Goal: Task Accomplishment & Management: Manage account settings

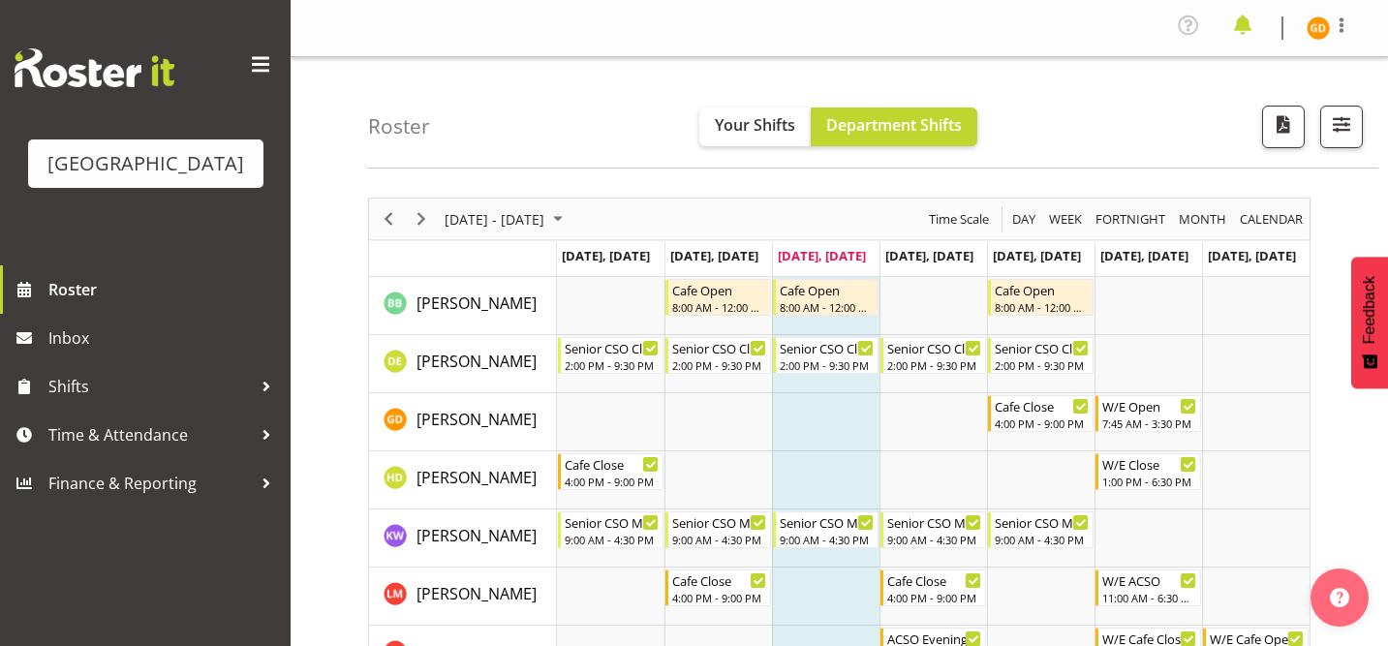
click at [1249, 24] on span at bounding box center [1242, 25] width 31 height 31
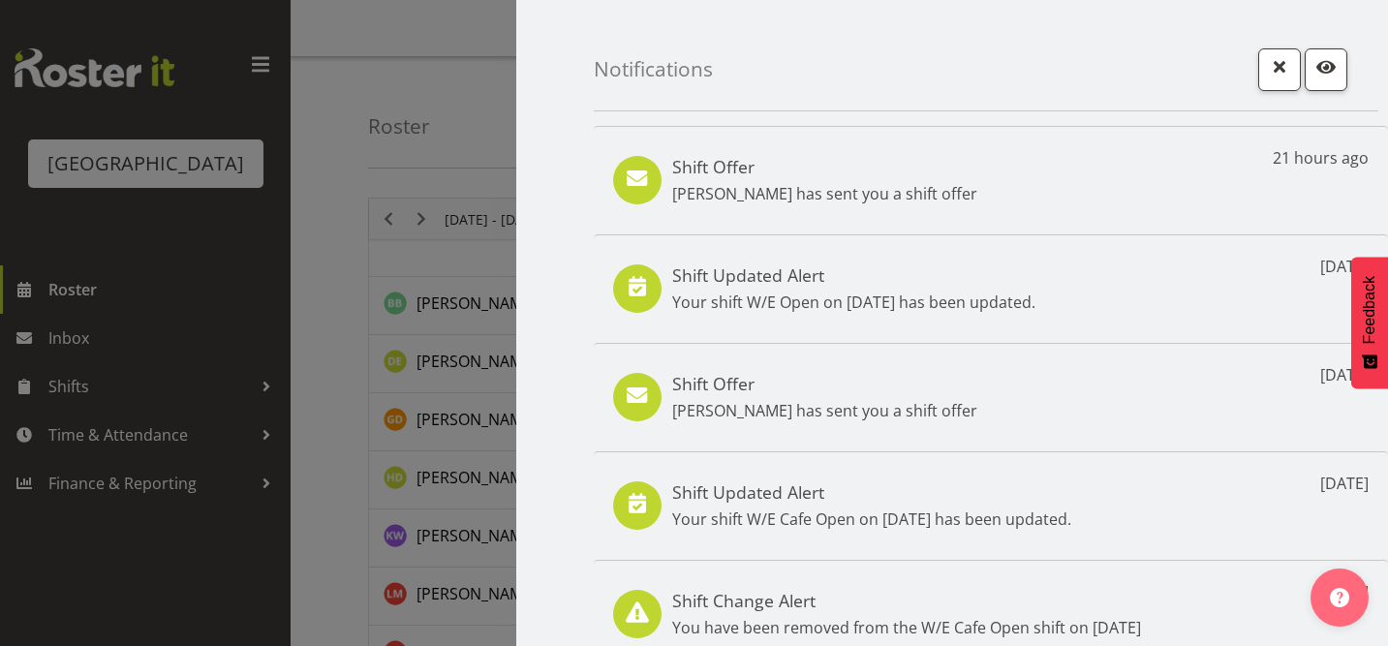
click at [854, 187] on p "Amber-Jade Brass has sent you a shift offer" at bounding box center [824, 193] width 305 height 23
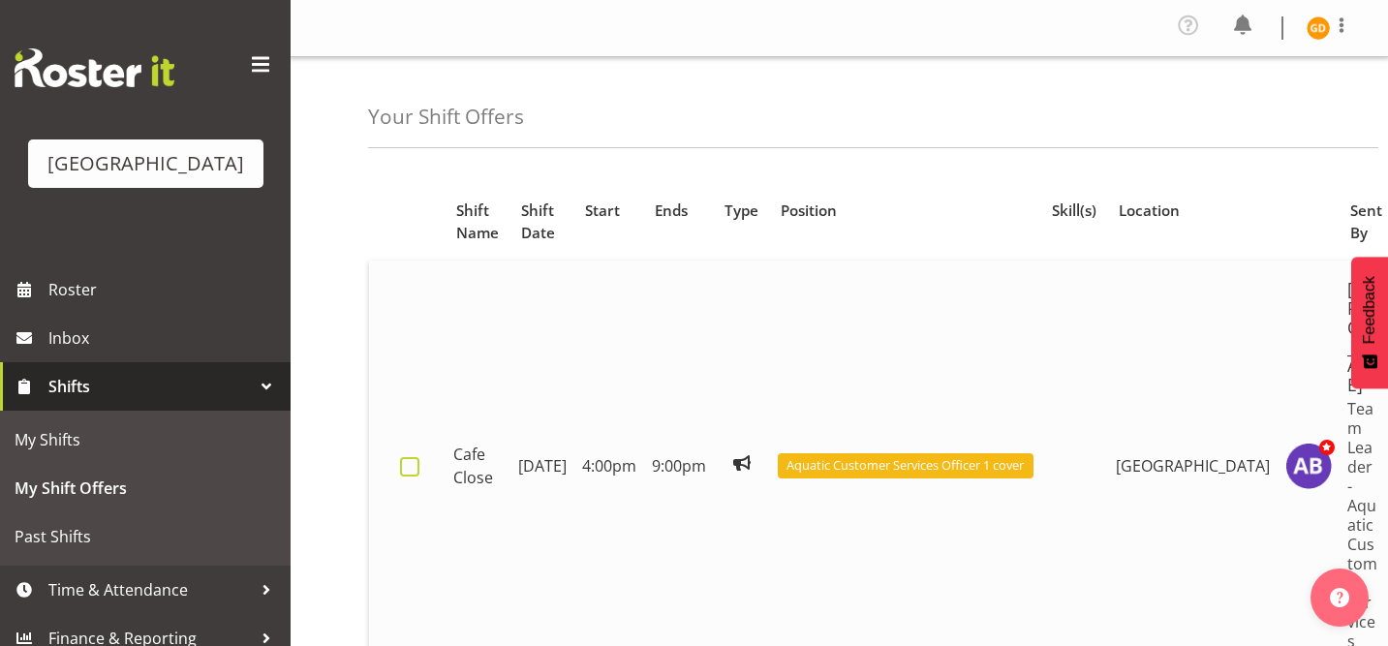
click at [409, 476] on span at bounding box center [409, 466] width 19 height 19
checkbox input "true"
